Goal: Task Accomplishment & Management: Use online tool/utility

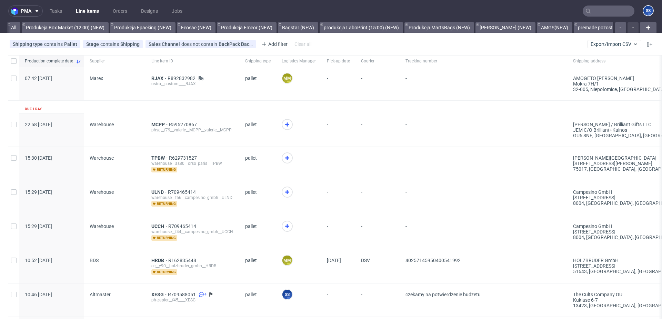
scroll to position [0, 645]
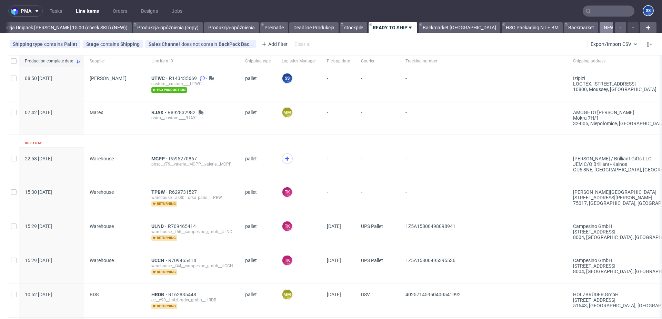
click at [600, 29] on link "NEW HSG+BM" at bounding box center [619, 27] width 39 height 11
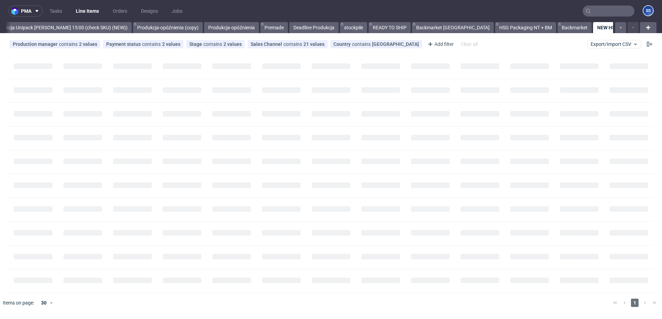
scroll to position [0, 645]
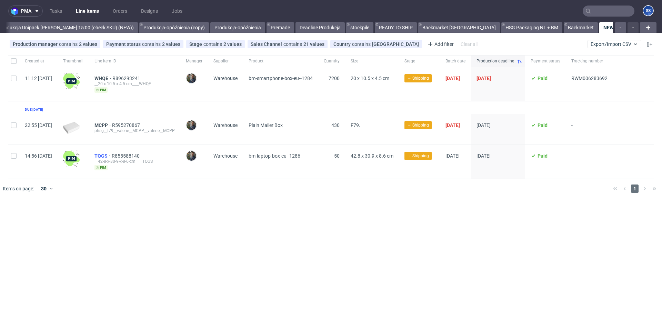
click at [112, 154] on span "TQGS" at bounding box center [103, 156] width 17 height 6
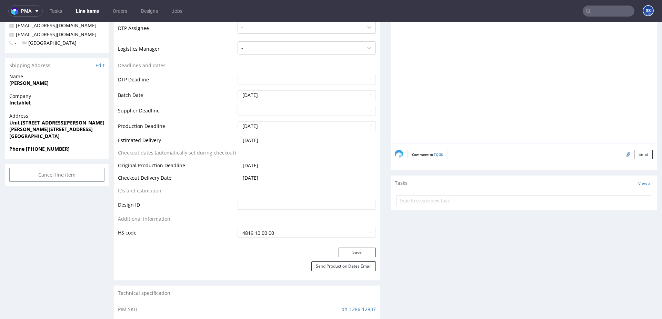
scroll to position [201, 0]
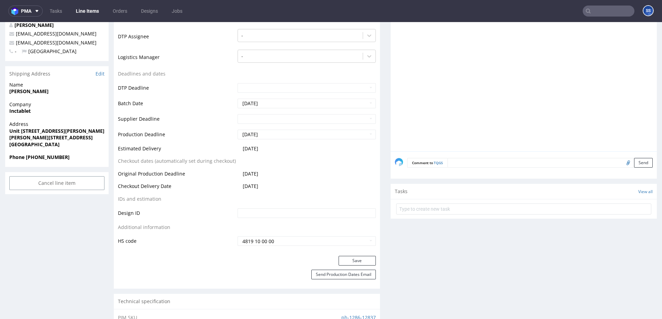
click at [25, 110] on strong "Inctablet" at bounding box center [19, 111] width 21 height 7
copy strong "Inctablet"
drag, startPoint x: 25, startPoint y: 88, endPoint x: 32, endPoint y: 91, distance: 7.6
click at [27, 89] on span "Adam Hamdoud" at bounding box center [56, 91] width 95 height 7
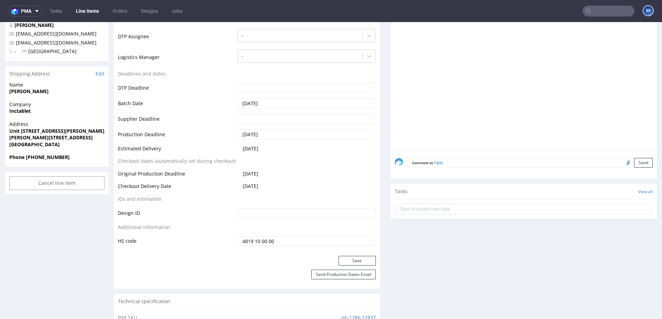
click at [32, 91] on strong "Adam Hamdoud" at bounding box center [28, 91] width 39 height 7
click at [31, 92] on strong "Adam Hamdoud" at bounding box center [28, 91] width 39 height 7
copy strong "Adam Hamdoud"
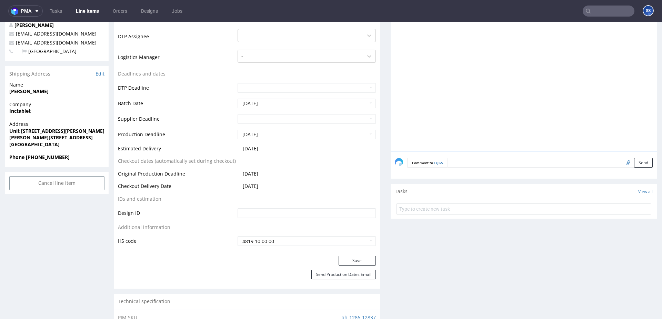
click at [17, 131] on strong "Unit 3 Newton Court Kelvin Drive Knowlhill" at bounding box center [76, 131] width 135 height 7
copy strong "Unit 3 Newton Court Kelvin Drive Knowlhill"
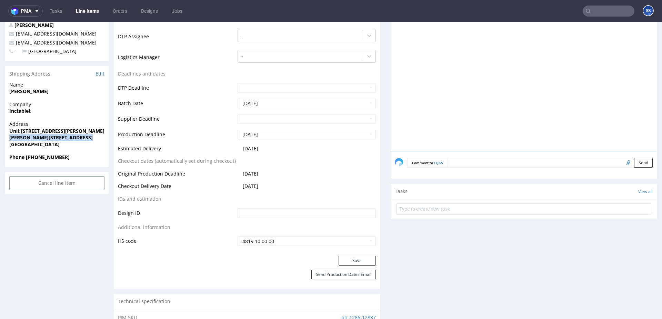
drag, startPoint x: 10, startPoint y: 138, endPoint x: 36, endPoint y: 139, distance: 25.9
click at [36, 139] on strong "Milton Keynes MK5 8NH" at bounding box center [50, 137] width 83 height 7
drag, startPoint x: 38, startPoint y: 139, endPoint x: 42, endPoint y: 138, distance: 3.5
click at [38, 139] on strong "Milton Keynes MK5 8NH" at bounding box center [50, 137] width 83 height 7
drag, startPoint x: 43, startPoint y: 138, endPoint x: 10, endPoint y: 128, distance: 34.5
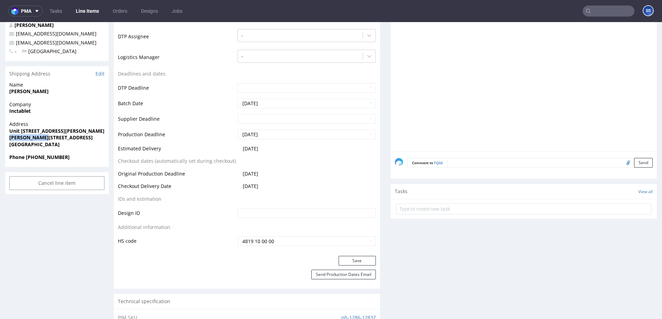
click at [0, 139] on html "Production Shipped DTP Orders Offers Shipments Designs Promotions Users Jobs Ad…" at bounding box center [331, 300] width 662 height 959
copy strong "Milton Keynes"
drag, startPoint x: 44, startPoint y: 138, endPoint x: 78, endPoint y: 139, distance: 33.5
click at [76, 138] on span "Milton Keynes MK5 8NH" at bounding box center [56, 137] width 95 height 7
copy strong "MK5 8NH"
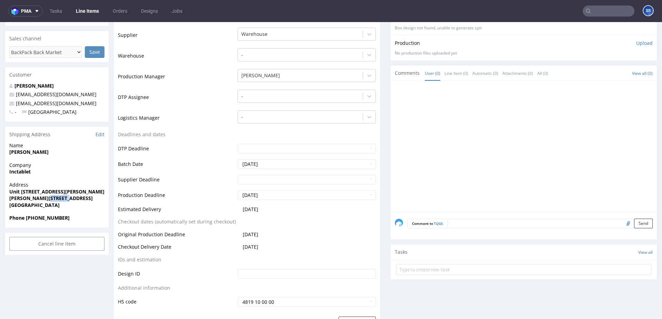
scroll to position [127, 0]
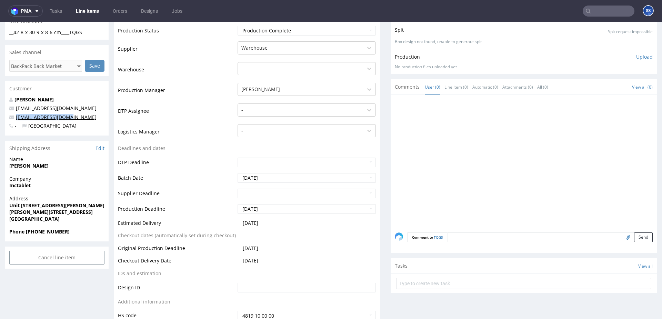
drag, startPoint x: 37, startPoint y: 116, endPoint x: 16, endPoint y: 117, distance: 21.7
click at [16, 117] on p "info@inctablet.co.uk" at bounding box center [56, 117] width 95 height 7
copy link "info@inctablet.co.uk"
click at [31, 231] on strong "Phone +44 7715471638" at bounding box center [39, 231] width 60 height 7
drag, startPoint x: 27, startPoint y: 231, endPoint x: 80, endPoint y: 233, distance: 53.9
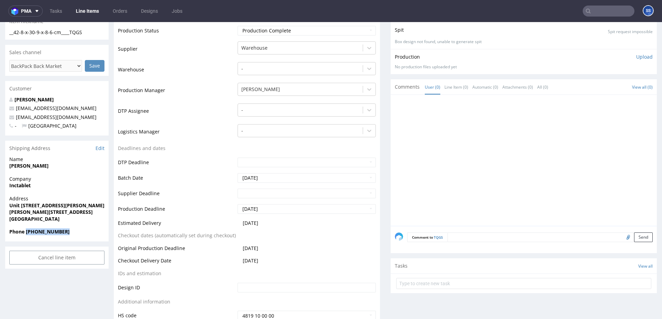
click at [80, 233] on span "Phone +44 7715471638" at bounding box center [56, 231] width 95 height 7
copy strong "+44 7715471638"
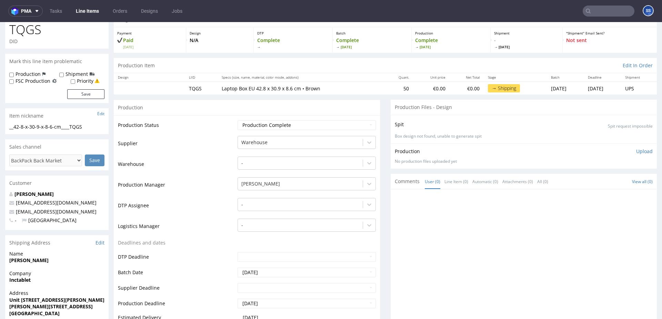
scroll to position [0, 0]
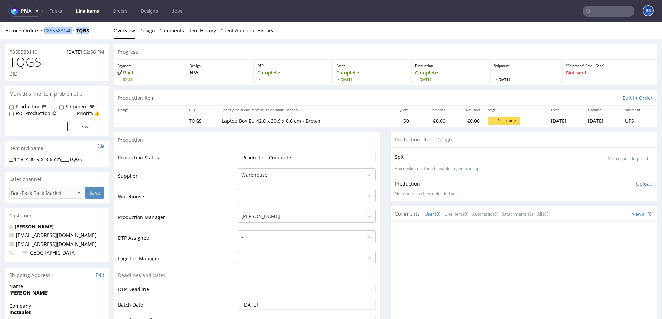
drag, startPoint x: 96, startPoint y: 32, endPoint x: 43, endPoint y: 33, distance: 52.1
click at [43, 33] on div "Home Orders R855588140 TQGS" at bounding box center [56, 30] width 103 height 7
copy div "R855588140 TQGS"
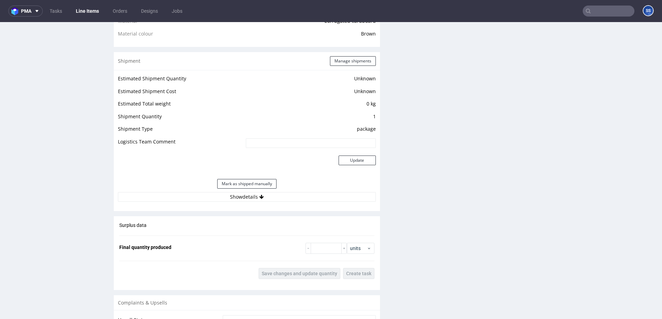
scroll to position [529, 0]
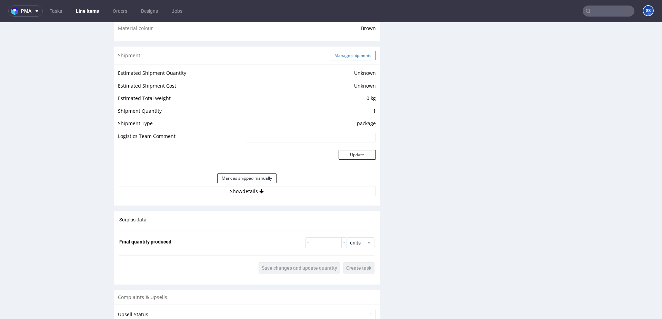
click at [369, 55] on button "Manage shipments" at bounding box center [353, 56] width 46 height 10
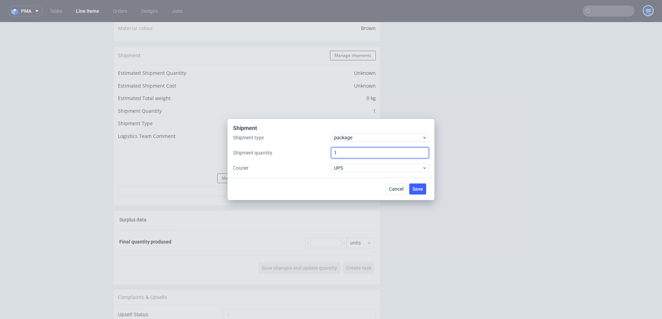
drag, startPoint x: 340, startPoint y: 152, endPoint x: 322, endPoint y: 151, distance: 17.9
click at [322, 151] on div "Shipment type package Shipment quantity 1 Courier UPS" at bounding box center [331, 152] width 196 height 39
type input "2"
click at [414, 188] on span "Save" at bounding box center [418, 189] width 11 height 5
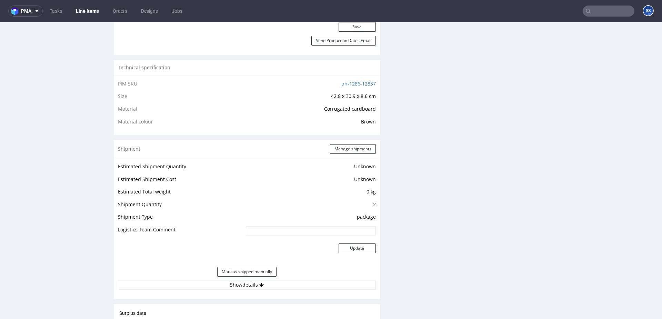
scroll to position [662, 0]
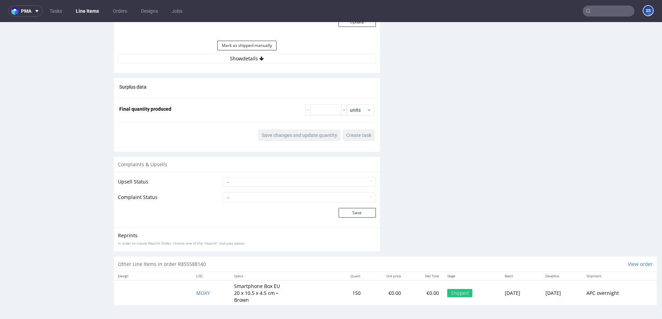
click at [245, 64] on div "Estimated Shipment Quantity Unknown Estimated Shipment Cost Unknown Estimated T…" at bounding box center [247, 0] width 266 height 136
click at [241, 61] on button "Show details" at bounding box center [247, 59] width 258 height 10
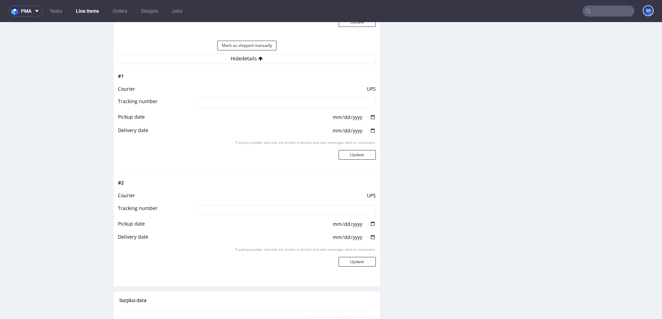
click at [236, 104] on input at bounding box center [285, 103] width 182 height 10
paste input "1Z5A15806894153241"
type input "1Z5A15806894153241"
click at [343, 154] on button "Update" at bounding box center [357, 155] width 37 height 10
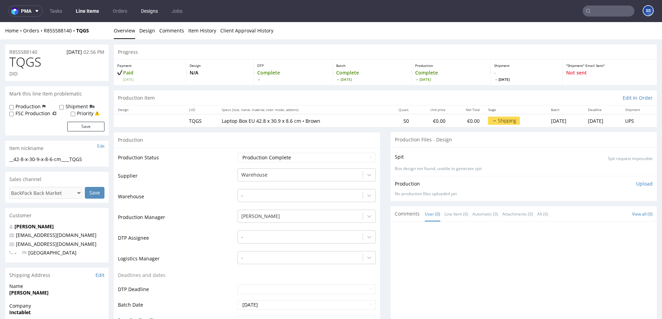
scroll to position [423, 0]
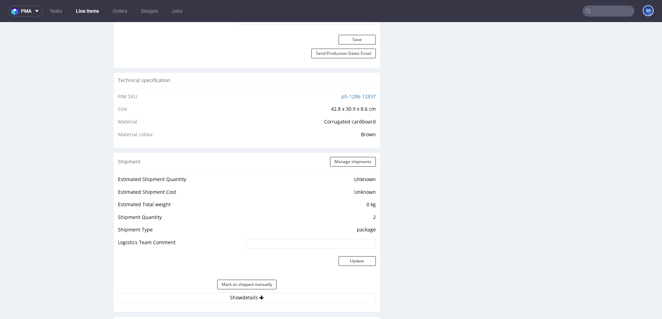
click at [273, 246] on input at bounding box center [311, 244] width 130 height 10
paste input "1Z5A15806893882054"
type input "1Z5A15806893882054"
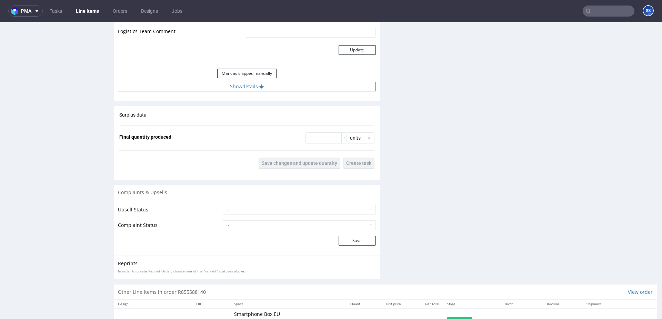
click at [248, 89] on button "Show details" at bounding box center [247, 87] width 258 height 10
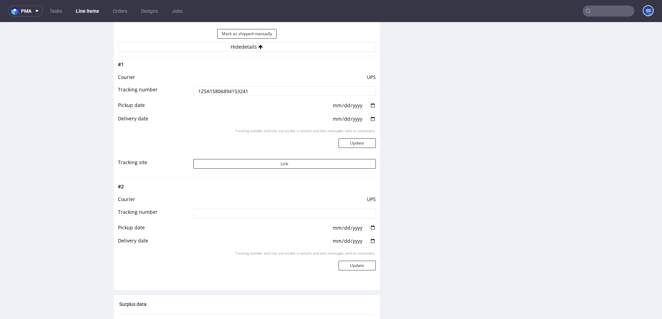
scroll to position [675, 0]
drag, startPoint x: 243, startPoint y: 219, endPoint x: 239, endPoint y: 211, distance: 8.2
click at [241, 217] on td at bounding box center [284, 214] width 184 height 16
click at [239, 211] on input at bounding box center [285, 212] width 182 height 10
paste input "1Z5A15806893882054"
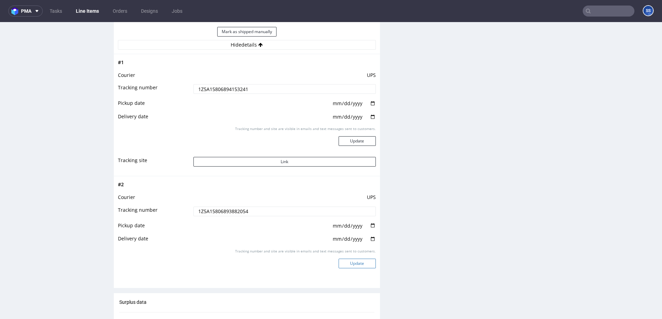
type input "1Z5A15806893882054"
click at [353, 263] on button "Update" at bounding box center [357, 264] width 37 height 10
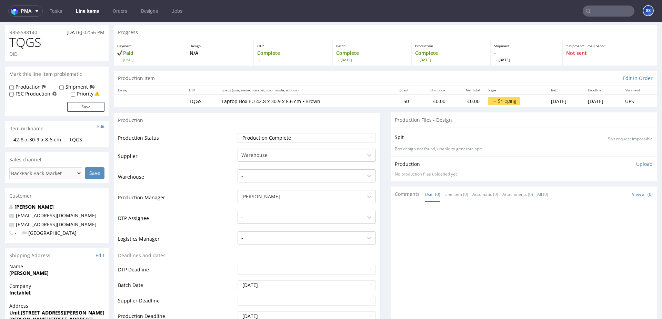
scroll to position [24, 0]
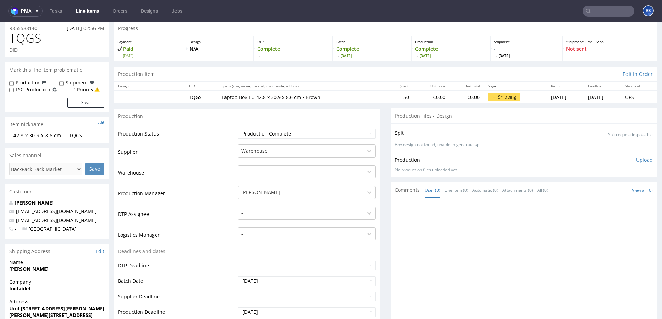
click at [89, 11] on link "Line Items" at bounding box center [87, 11] width 31 height 11
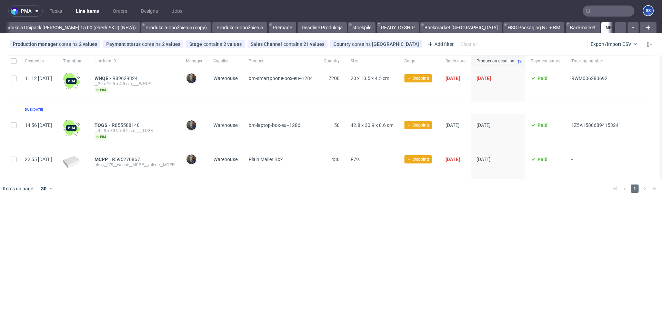
scroll to position [0, 645]
click at [624, 44] on span "Export/Import CSV" at bounding box center [615, 44] width 48 height 6
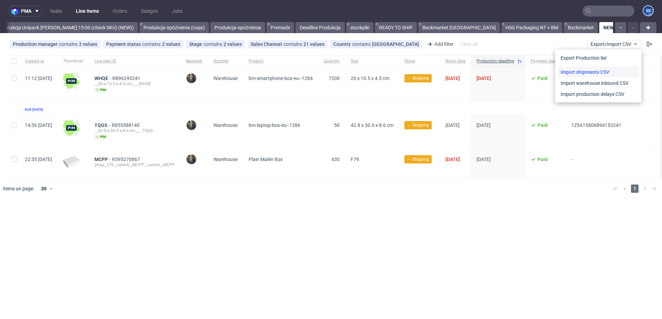
click at [602, 70] on link "Import shipments CSV" at bounding box center [598, 72] width 81 height 11
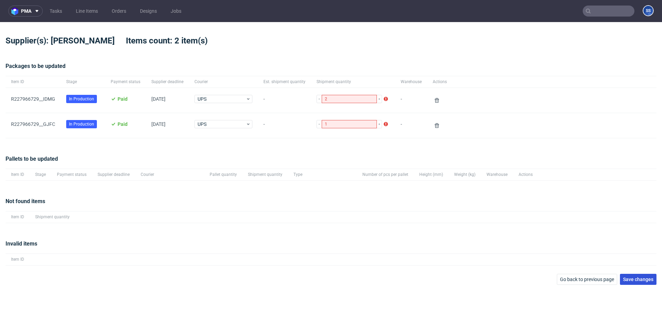
click at [644, 275] on button "Save changes" at bounding box center [638, 279] width 37 height 11
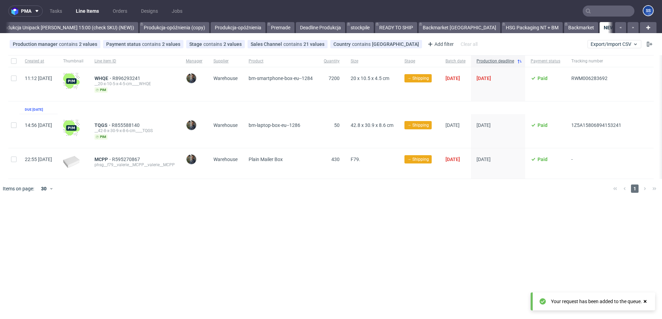
scroll to position [0, 645]
click at [646, 28] on link "NEW BACKAMRKET" at bounding box center [671, 27] width 51 height 11
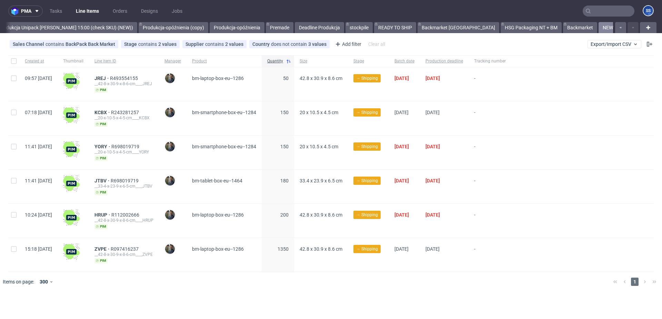
click at [599, 30] on link "NEW HSG+BM" at bounding box center [618, 27] width 39 height 11
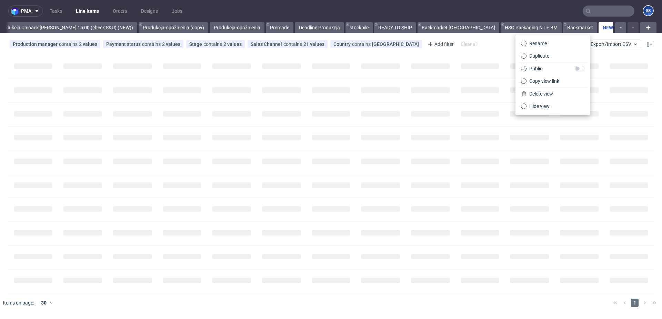
scroll to position [0, 645]
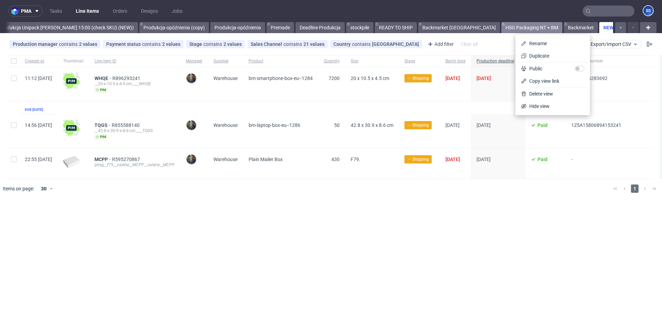
click at [502, 29] on link "HSG Packaging NT + BM" at bounding box center [532, 27] width 61 height 11
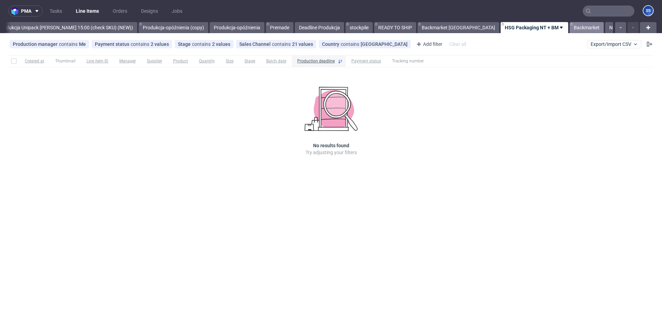
click at [570, 28] on link "Backmarket" at bounding box center [587, 27] width 34 height 11
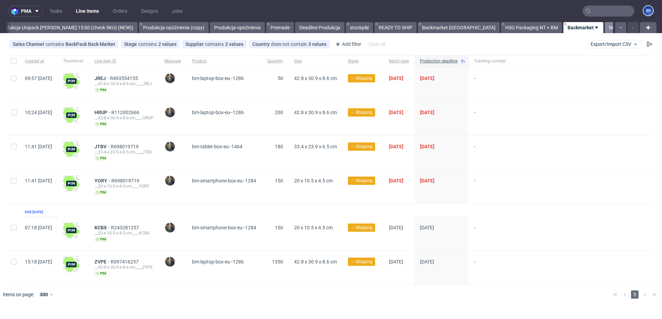
click at [605, 28] on link "NEW HSG+BM" at bounding box center [624, 27] width 39 height 11
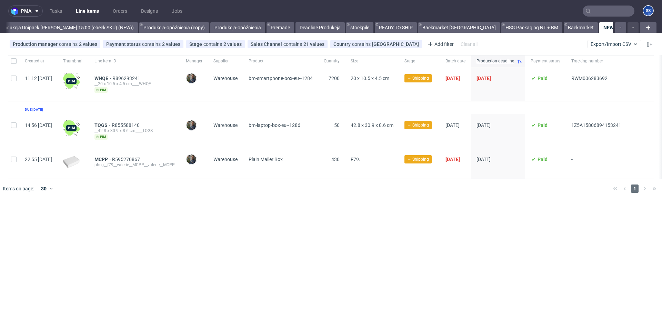
click at [646, 30] on link "NEW BACKAMRKET" at bounding box center [671, 27] width 51 height 11
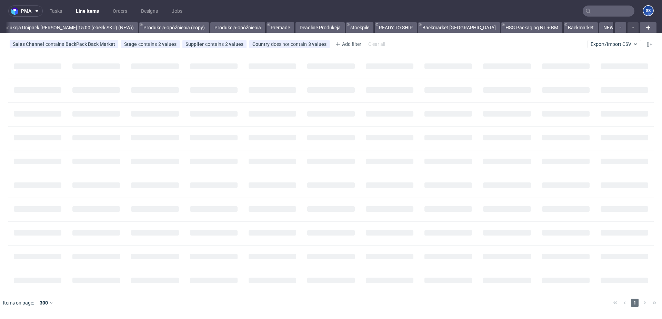
scroll to position [0, 645]
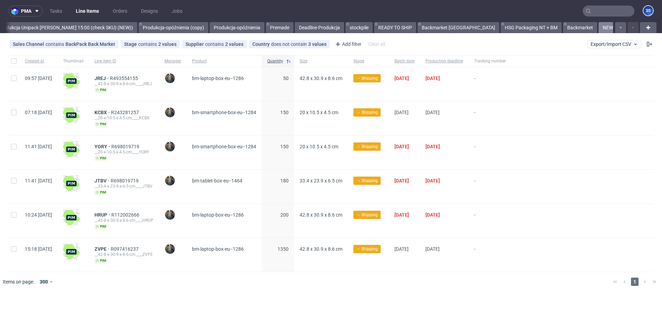
click at [599, 26] on link "NEW HSG+BM" at bounding box center [618, 27] width 39 height 11
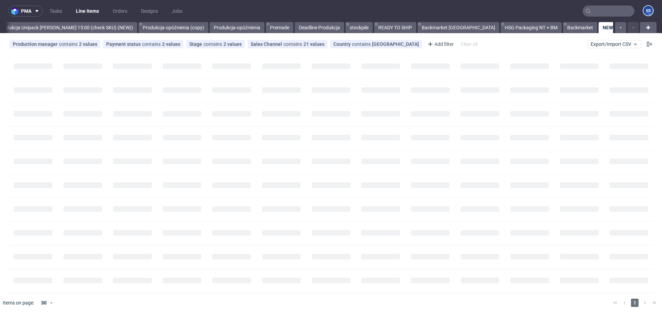
scroll to position [0, 645]
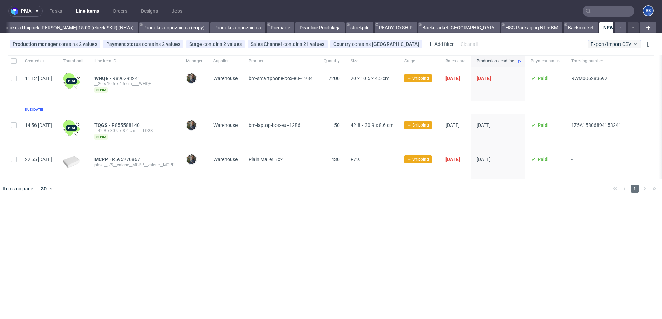
click at [596, 41] on span "Export/Import CSV" at bounding box center [615, 44] width 48 height 6
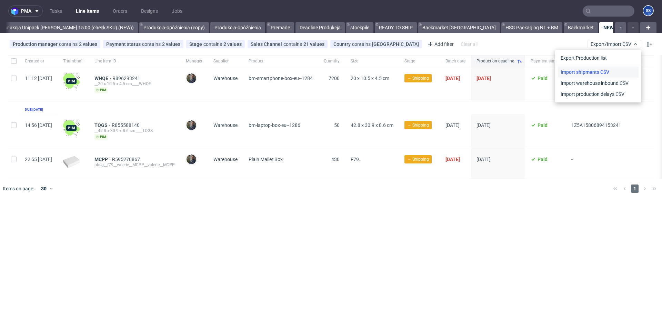
click at [599, 73] on link "Import shipments CSV" at bounding box center [598, 72] width 81 height 11
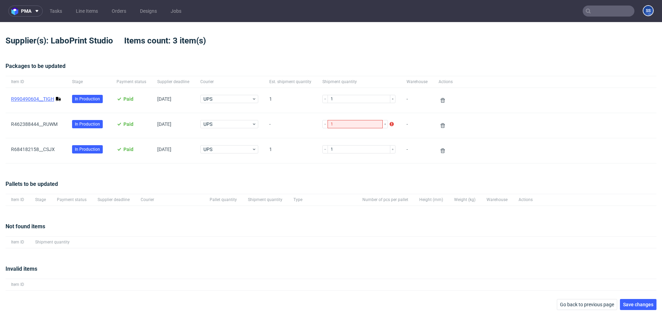
click at [43, 97] on link "R990490604__TIGH" at bounding box center [32, 99] width 43 height 6
click at [645, 306] on span "Save changes" at bounding box center [638, 304] width 30 height 5
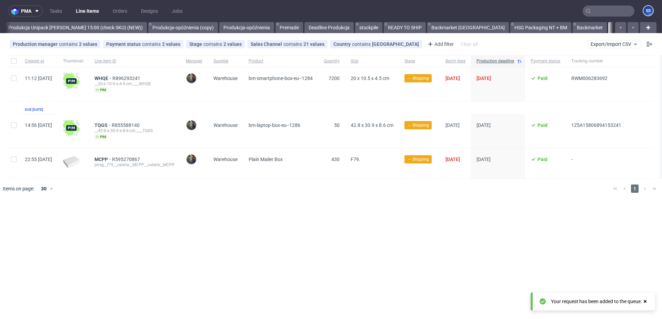
scroll to position [0, 645]
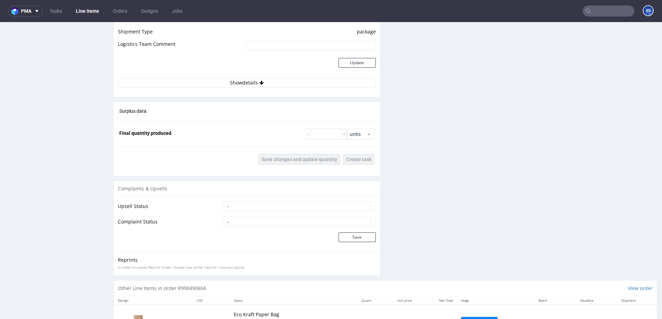
scroll to position [908, 0]
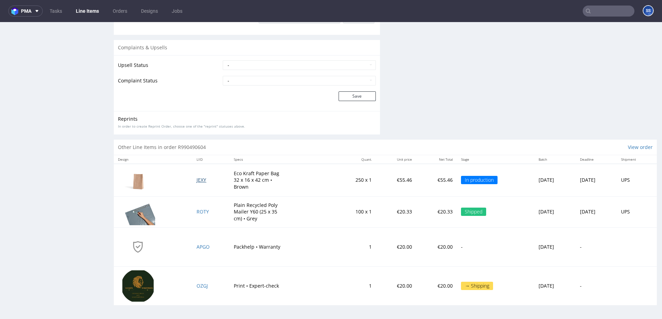
click at [197, 180] on span "JEXY" at bounding box center [202, 180] width 10 height 7
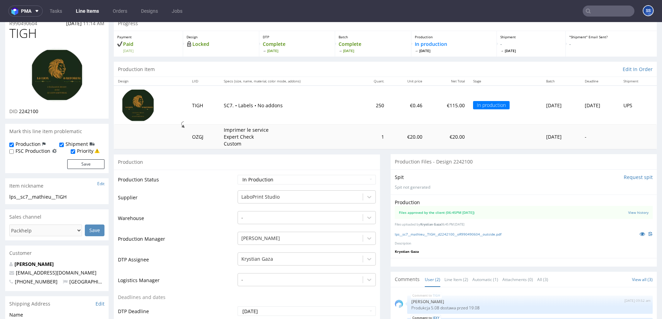
scroll to position [26, 0]
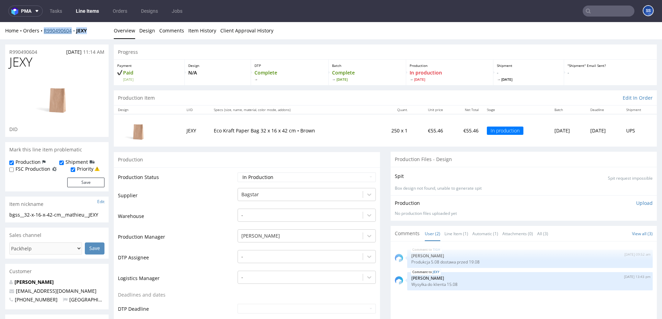
drag, startPoint x: 94, startPoint y: 32, endPoint x: 44, endPoint y: 32, distance: 49.7
click at [44, 32] on div "Home Orders R990490604 JEXY" at bounding box center [56, 30] width 103 height 7
copy div "R990490604 JEXY"
click at [83, 8] on link "Line Items" at bounding box center [87, 11] width 31 height 11
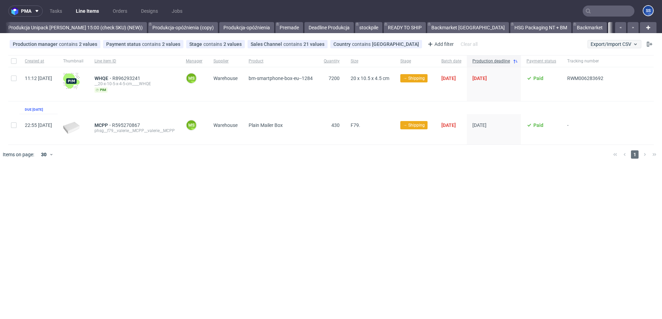
scroll to position [0, 645]
click at [611, 43] on span "Export/Import CSV" at bounding box center [615, 44] width 48 height 6
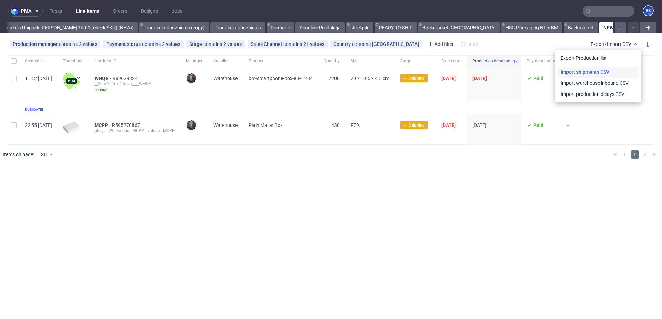
click at [601, 70] on link "Import shipments CSV" at bounding box center [598, 72] width 81 height 11
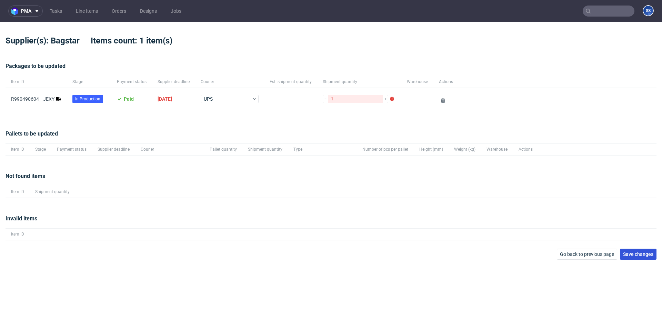
click at [642, 250] on button "Save changes" at bounding box center [638, 254] width 37 height 11
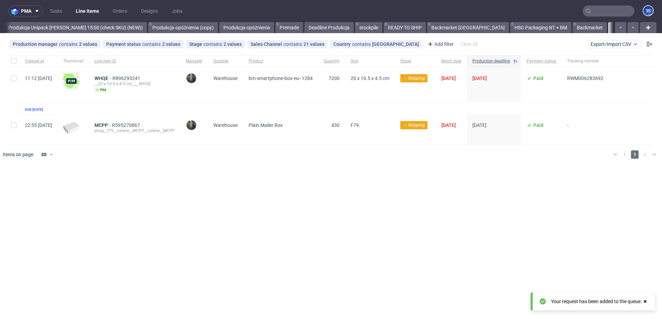
scroll to position [0, 645]
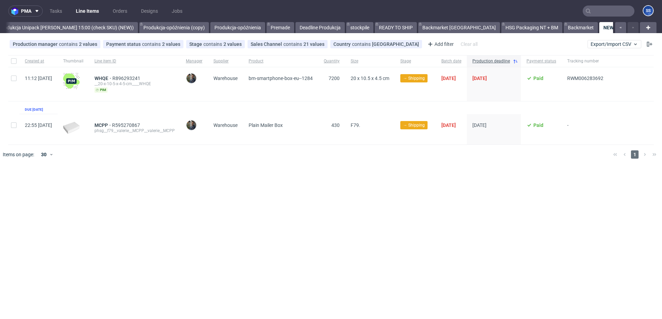
click at [646, 27] on link "NEW BACKAMRKET" at bounding box center [671, 27] width 51 height 11
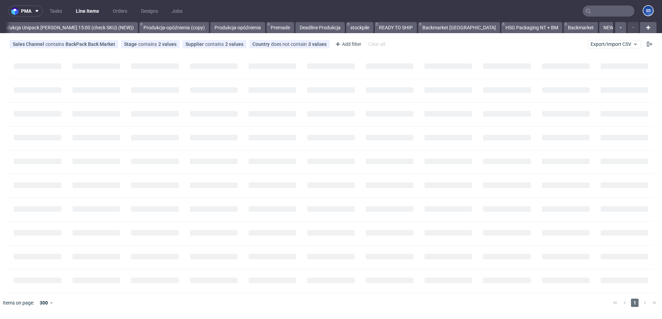
scroll to position [0, 645]
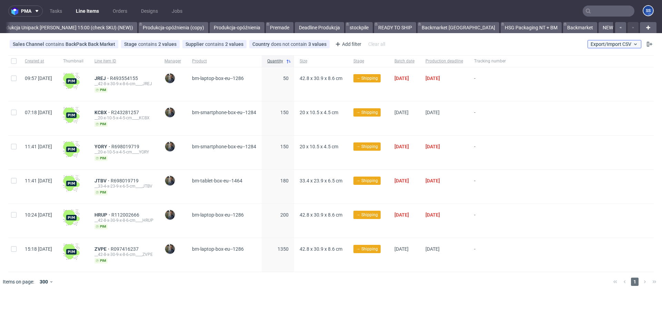
click at [613, 45] on span "Export/Import CSV" at bounding box center [615, 44] width 48 height 6
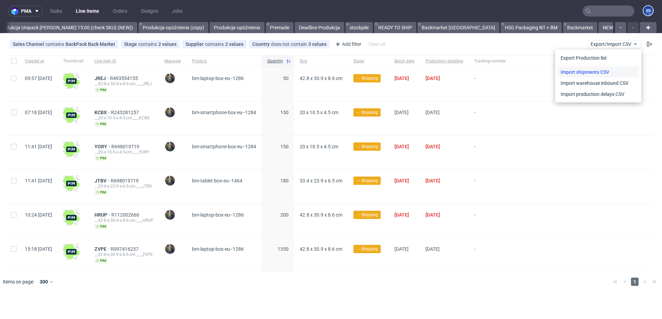
click at [608, 71] on link "Import shipments CSV" at bounding box center [598, 72] width 81 height 11
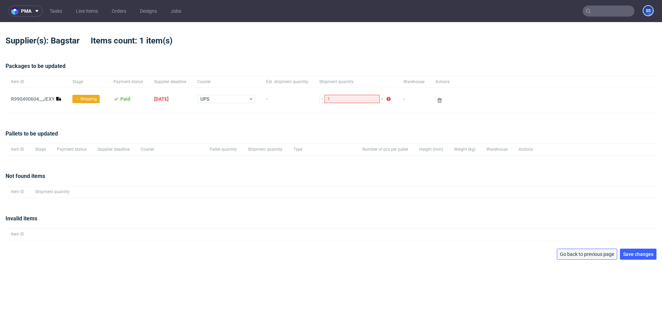
click at [584, 253] on span "Go back to previous page" at bounding box center [587, 254] width 54 height 5
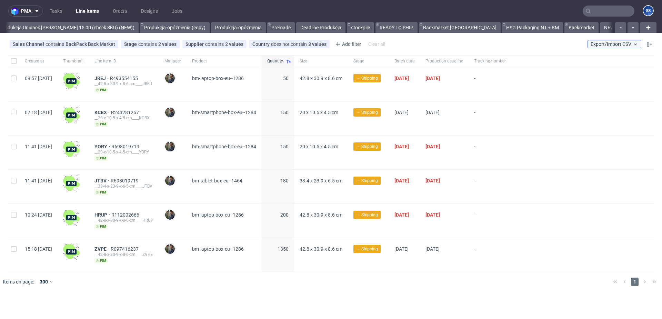
scroll to position [0, 645]
click at [607, 43] on span "Export/Import CSV" at bounding box center [615, 44] width 48 height 6
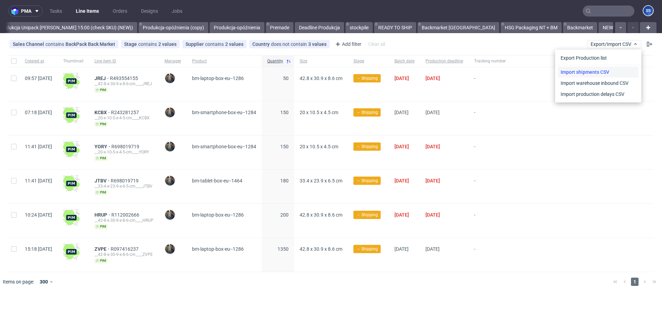
click at [601, 70] on link "Import shipments CSV" at bounding box center [598, 72] width 81 height 11
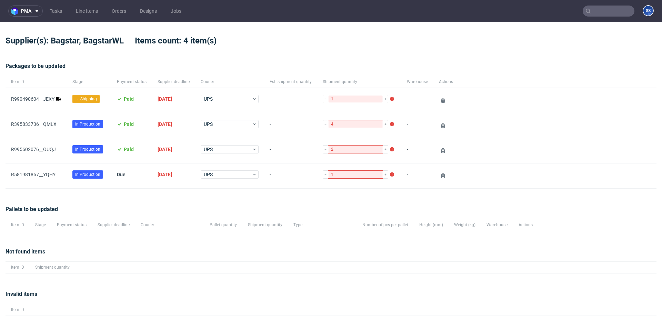
scroll to position [22, 0]
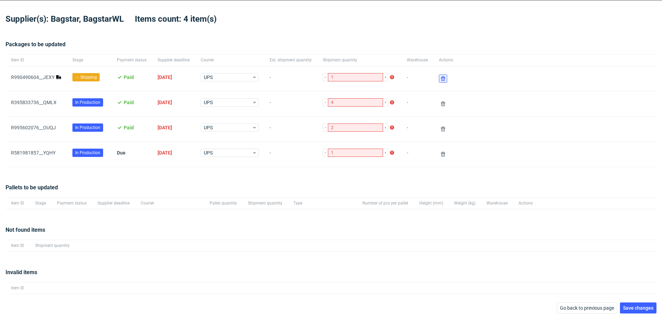
click at [441, 78] on icon at bounding box center [444, 79] width 6 height 6
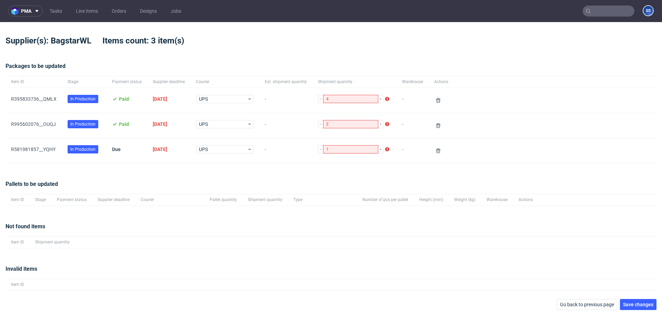
scroll to position [0, 0]
click at [644, 301] on button "Save changes" at bounding box center [638, 304] width 37 height 11
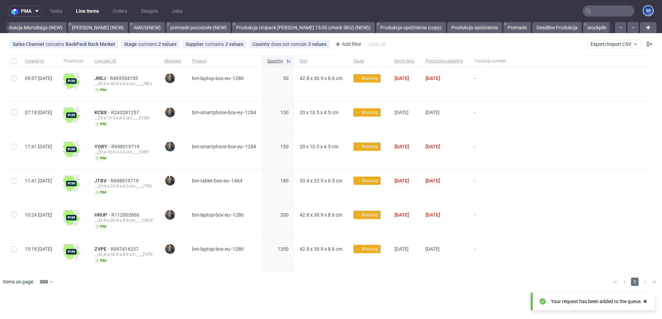
scroll to position [0, 548]
